Goal: Information Seeking & Learning: Find specific page/section

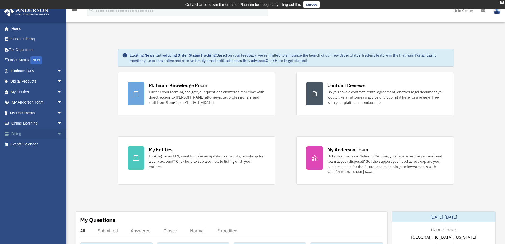
click at [57, 132] on span "arrow_drop_down" at bounding box center [62, 133] width 11 height 11
click at [39, 145] on link "$ Open Invoices" at bounding box center [38, 144] width 63 height 11
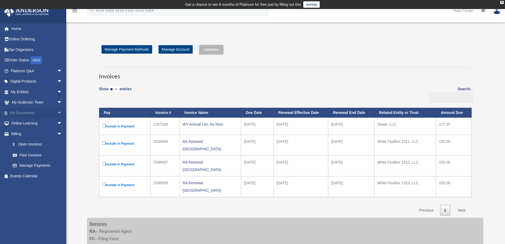
click at [20, 113] on link "My Documents arrow_drop_down" at bounding box center [37, 112] width 67 height 11
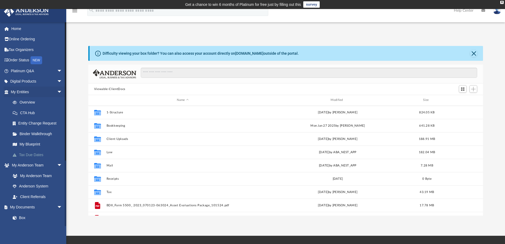
scroll to position [117, 391]
click at [39, 153] on link "Tax Due Dates" at bounding box center [38, 154] width 63 height 11
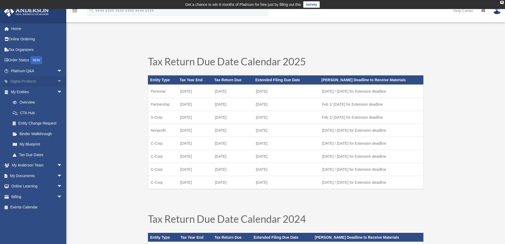
click at [57, 81] on span "arrow_drop_down" at bounding box center [62, 81] width 11 height 11
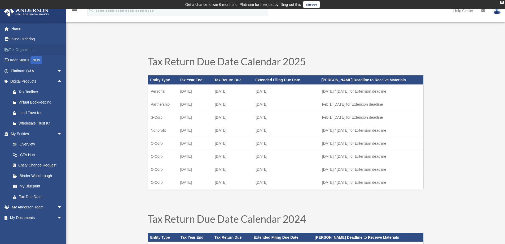
click at [19, 49] on link "Tax Organizers" at bounding box center [37, 49] width 67 height 11
